Goal: Task Accomplishment & Management: Use online tool/utility

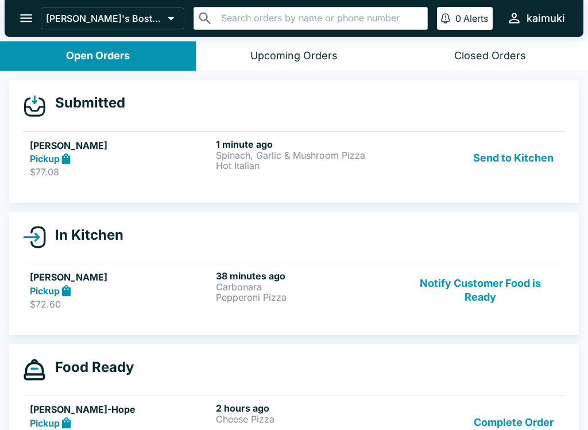
click at [48, 176] on p "$77.08" at bounding box center [121, 171] width 182 height 11
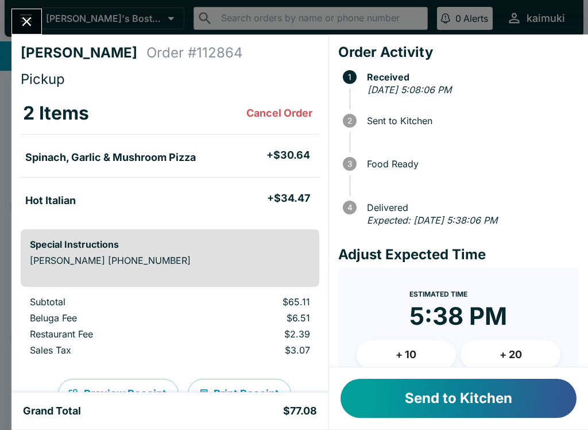
click at [434, 349] on button "+ 10" at bounding box center [407, 354] width 100 height 29
click at [424, 361] on button "+ 10" at bounding box center [407, 354] width 100 height 29
click at [445, 395] on button "Send to Kitchen" at bounding box center [459, 398] width 236 height 39
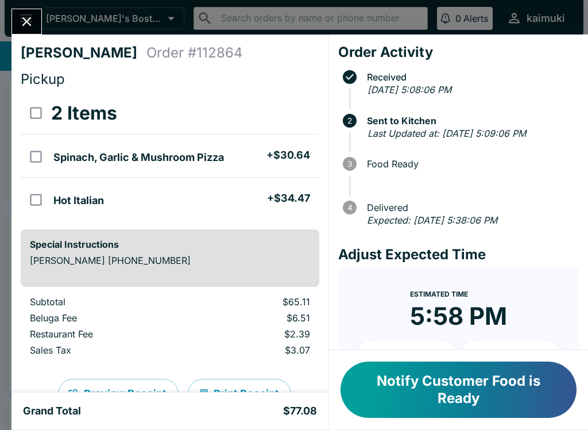
click at [38, 8] on div "[PERSON_NAME] Order # 112864 Pickup 2 Items Spinach, Garlic & Mushroom Pizza + …" at bounding box center [294, 215] width 588 height 430
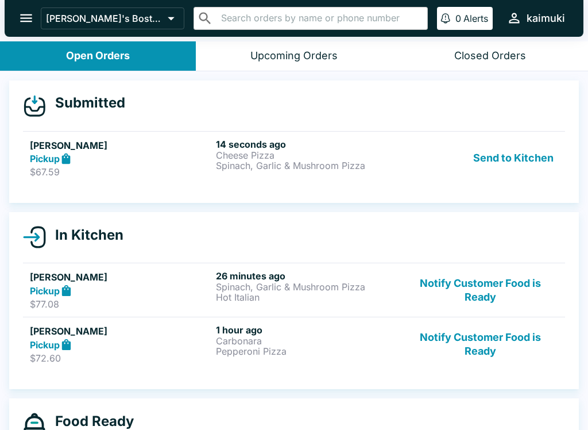
click at [232, 178] on link "[PERSON_NAME] Pickup $67.59 14 seconds ago Cheese Pizza Spinach, Garlic & Mushr…" at bounding box center [294, 158] width 542 height 54
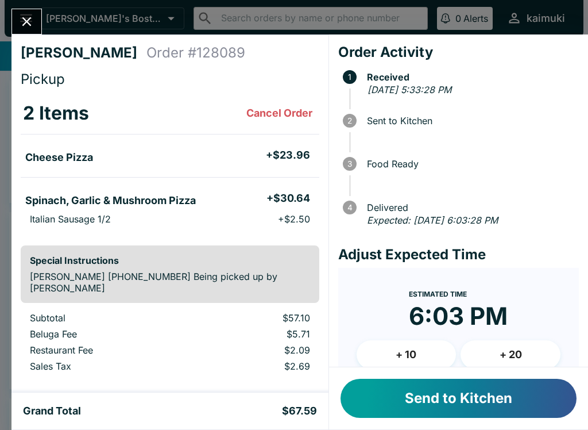
click at [471, 392] on button "Send to Kitchen" at bounding box center [459, 398] width 236 height 39
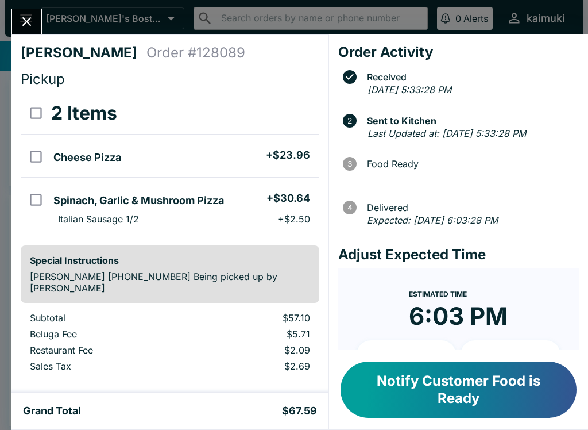
click at [24, 25] on icon "Close" at bounding box center [26, 21] width 9 height 9
